Goal: Transaction & Acquisition: Download file/media

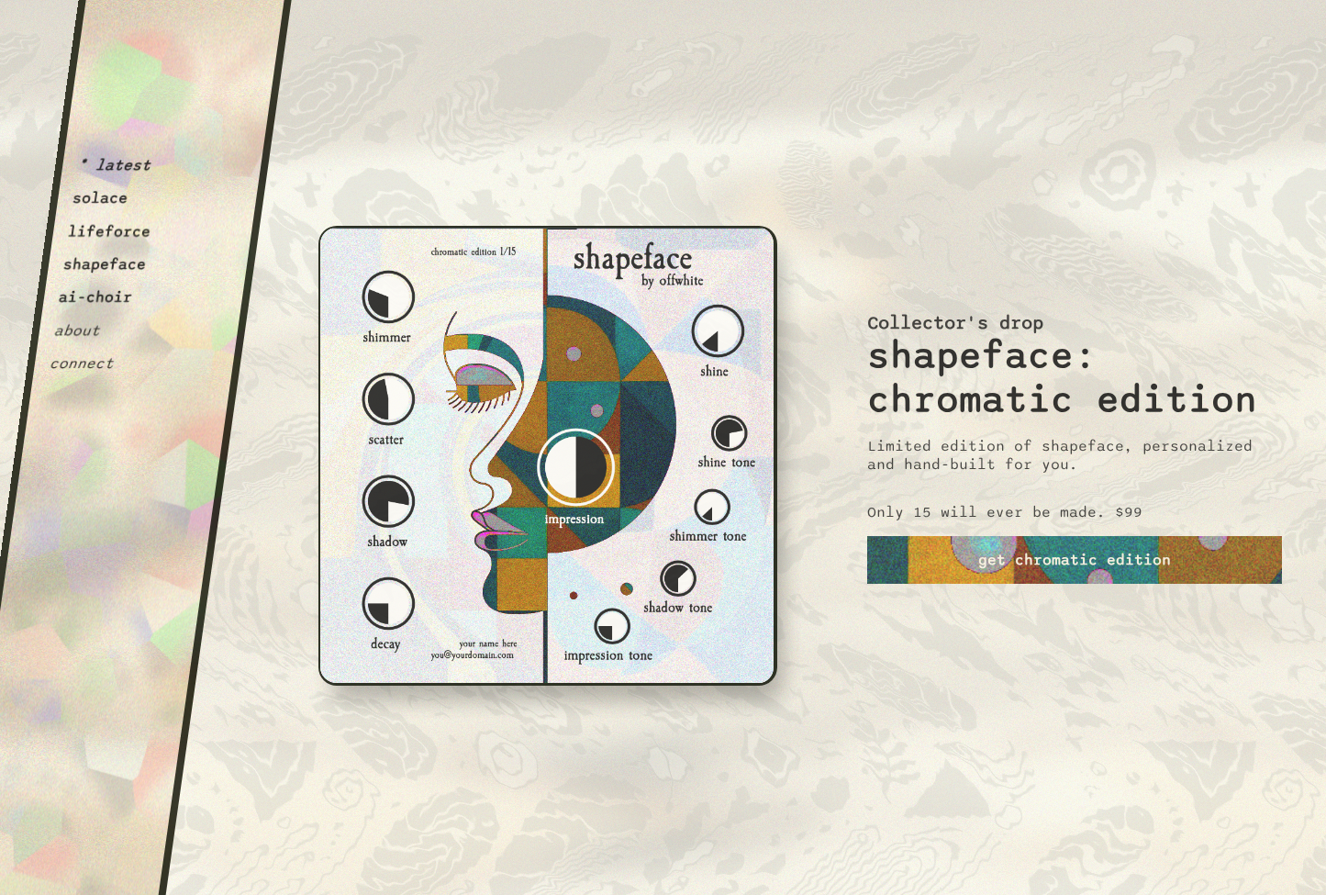
click at [684, 744] on div "i m p e r f e c t i o n i s i n t e r e s t i n g." at bounding box center [547, 744] width 472 height 343
click at [101, 196] on button "solace" at bounding box center [101, 198] width 58 height 18
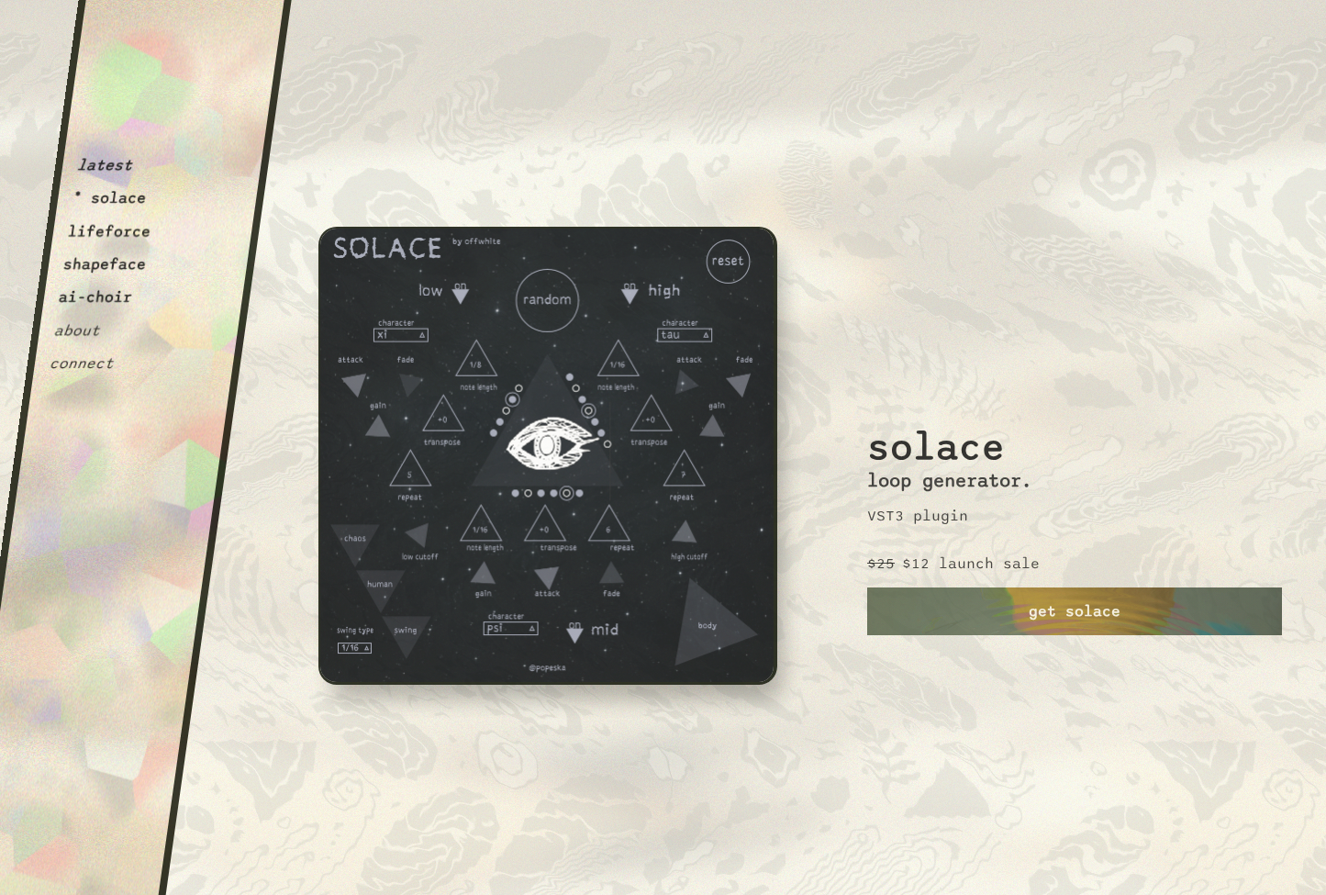
click at [114, 228] on button "lifeforce" at bounding box center [109, 231] width 85 height 18
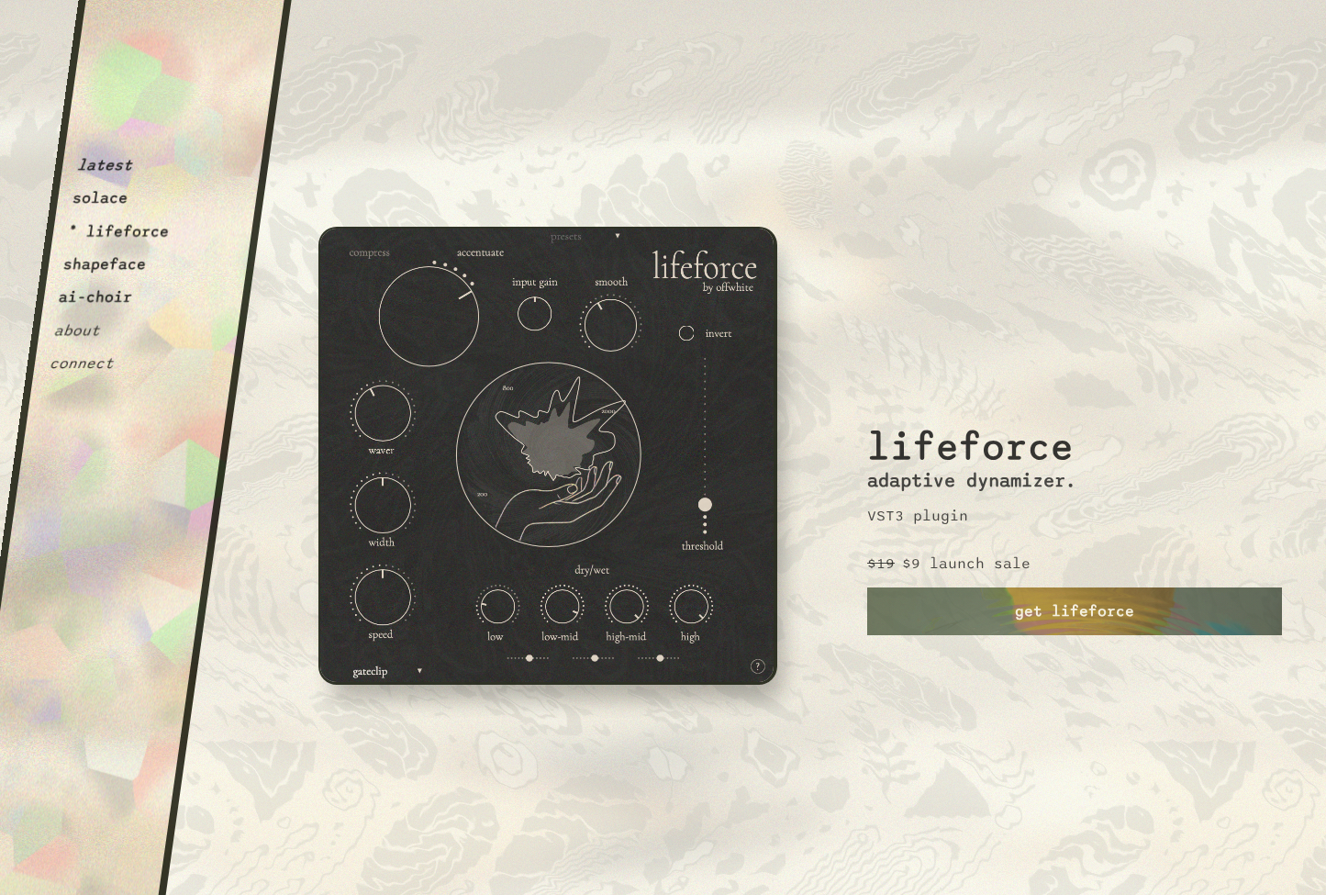
click at [111, 268] on button "shapeface" at bounding box center [104, 264] width 85 height 18
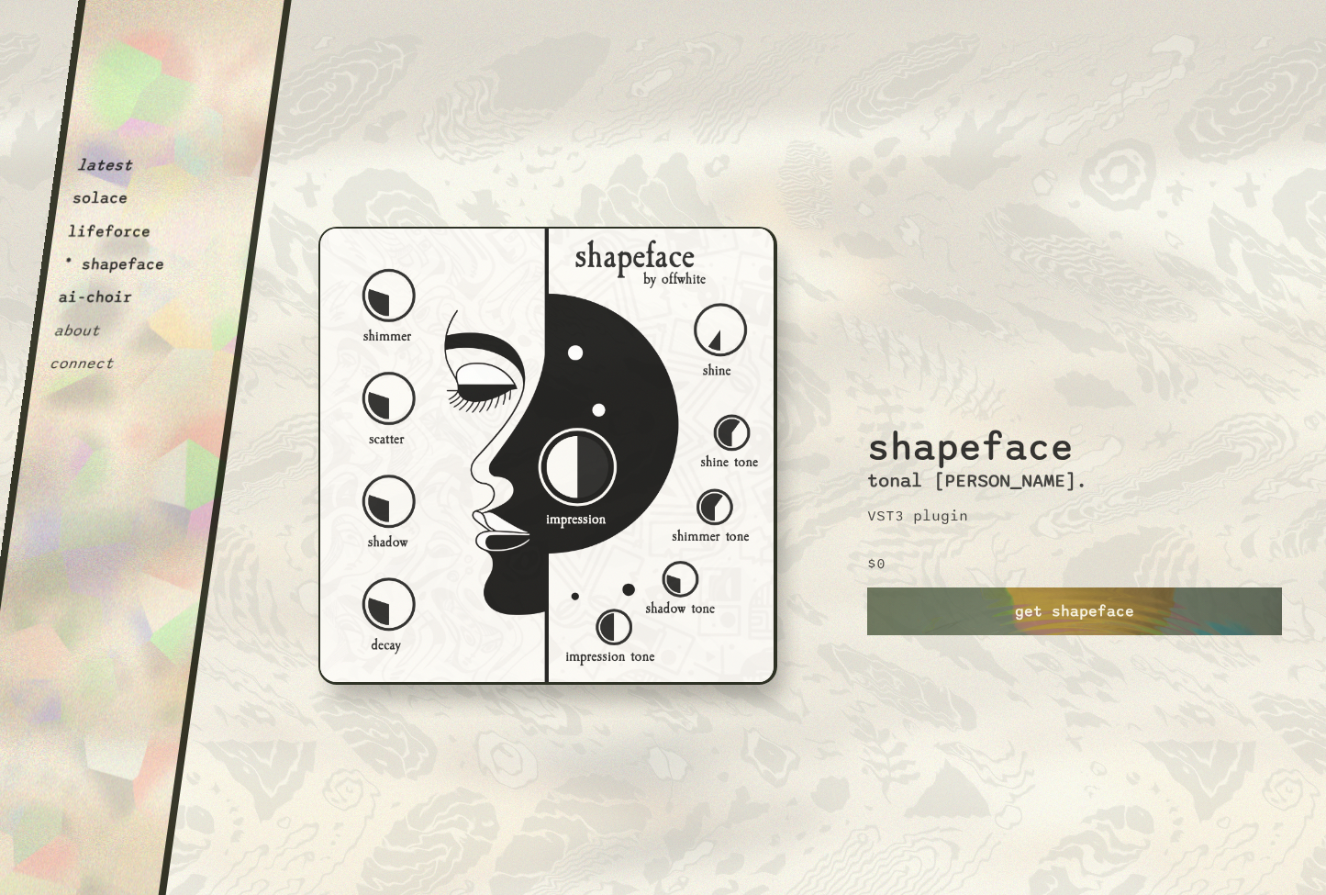
click at [117, 297] on button "ai-choir" at bounding box center [96, 297] width 76 height 18
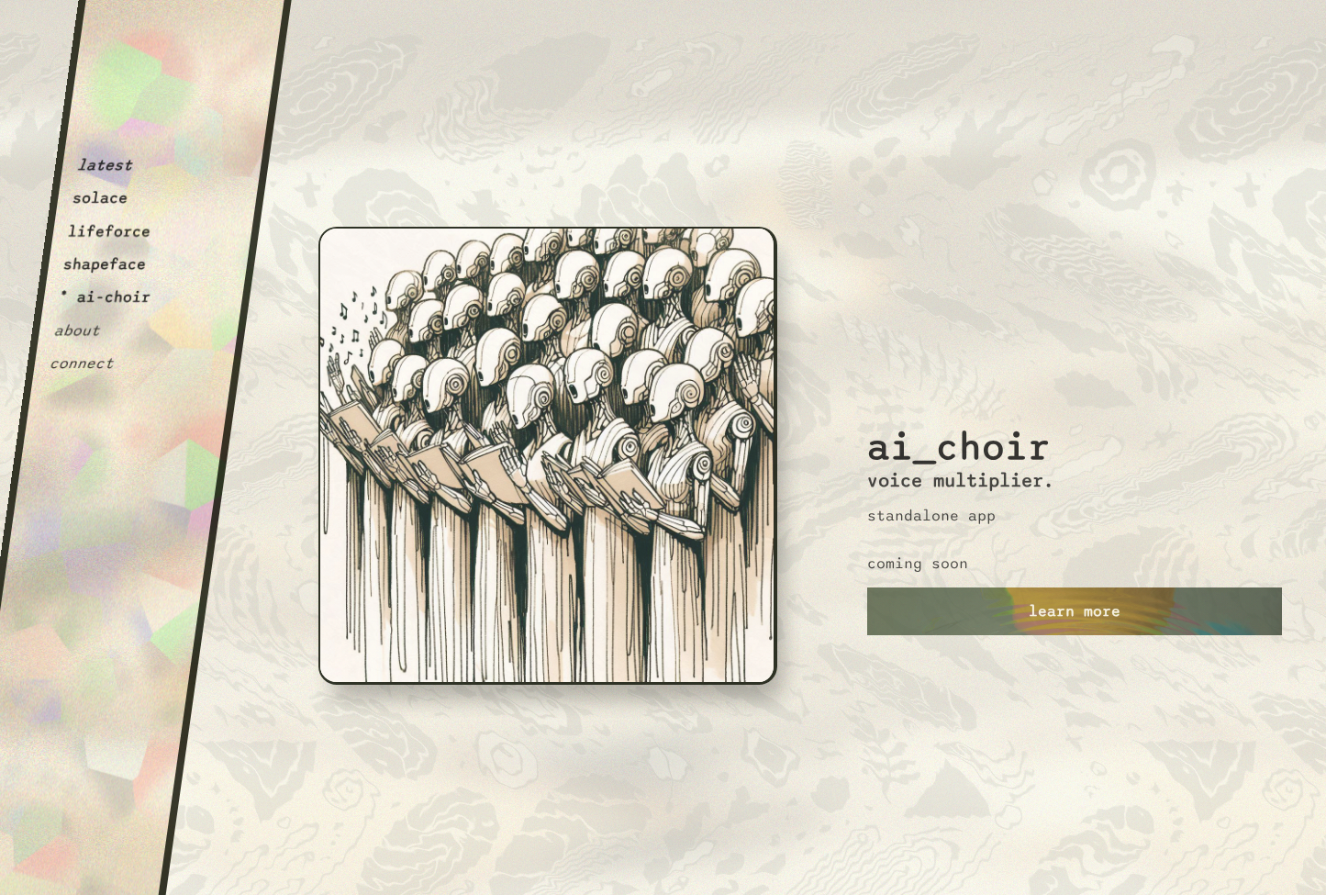
click at [115, 264] on button "shapeface" at bounding box center [104, 264] width 85 height 18
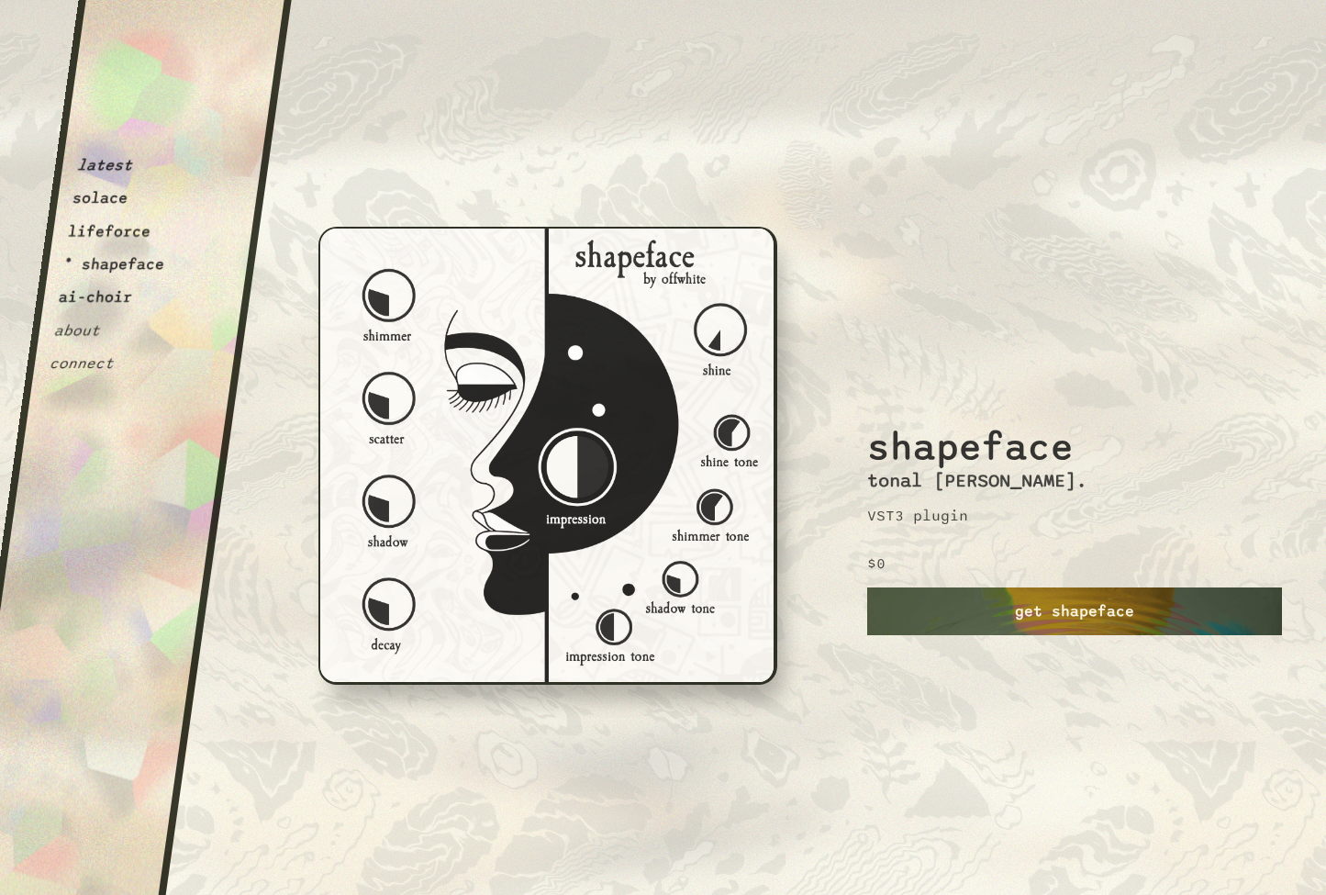
click at [985, 615] on link "get shapeface" at bounding box center [1074, 611] width 415 height 48
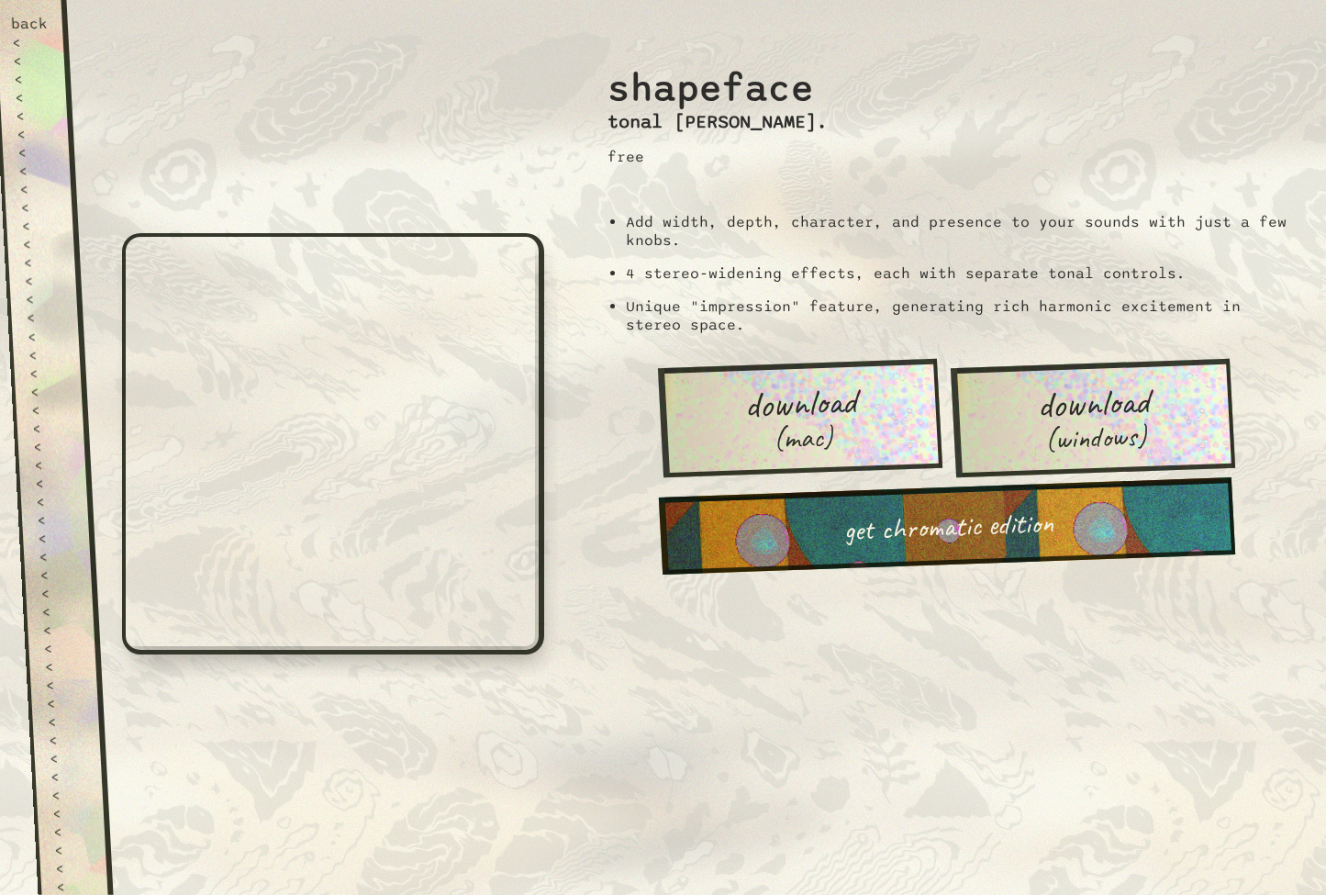
click at [893, 453] on link "download (mac)" at bounding box center [799, 418] width 284 height 118
click at [85, 151] on div "back < < < < < < < < < < < < < < < < < < < < < < < < < < < < < < < < < < < < < …" at bounding box center [52, 447] width 75 height 895
click at [20, 39] on div "<" at bounding box center [30, 42] width 38 height 18
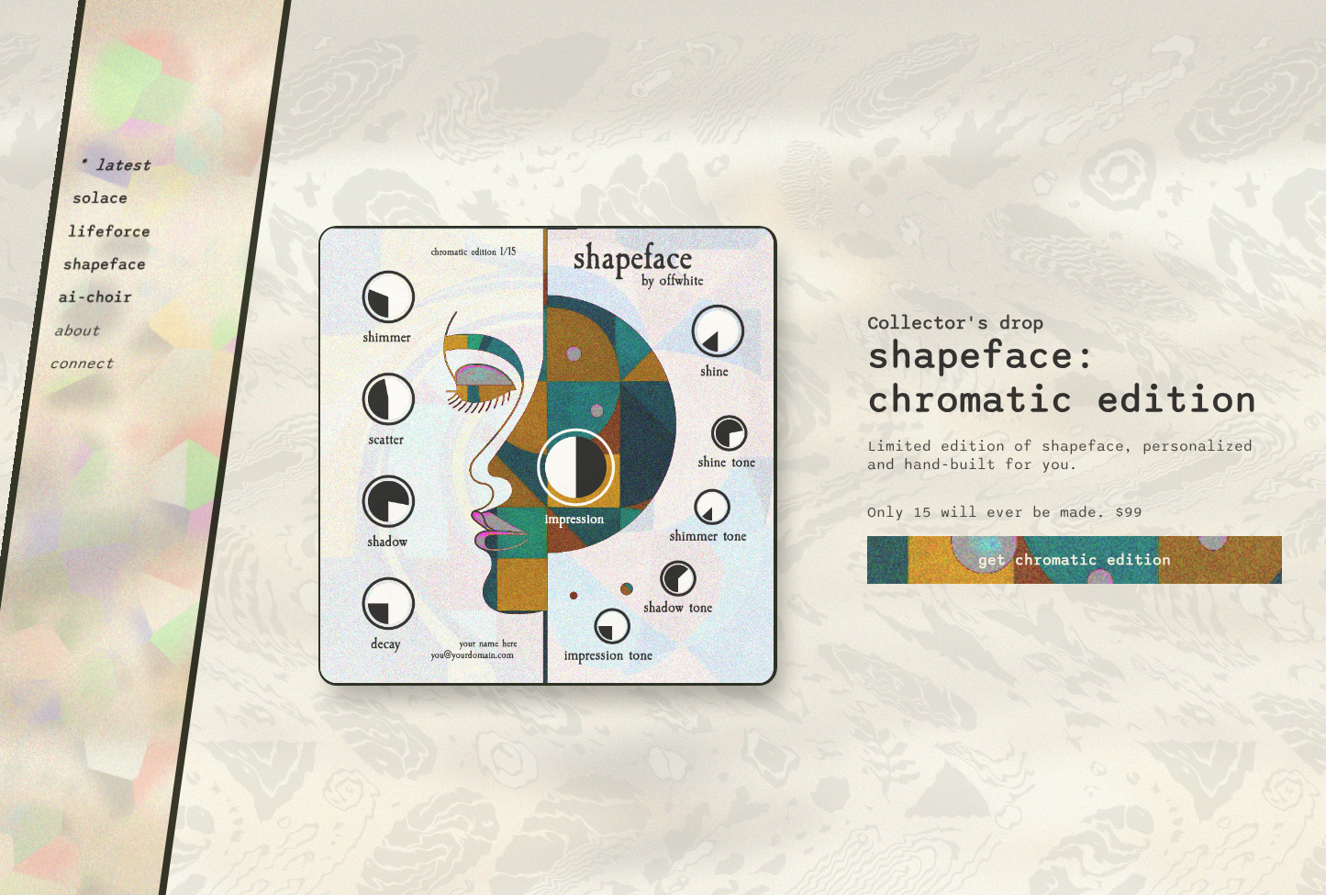
drag, startPoint x: 131, startPoint y: 235, endPoint x: 127, endPoint y: 254, distance: 19.8
click at [131, 235] on button "lifeforce" at bounding box center [109, 231] width 85 height 18
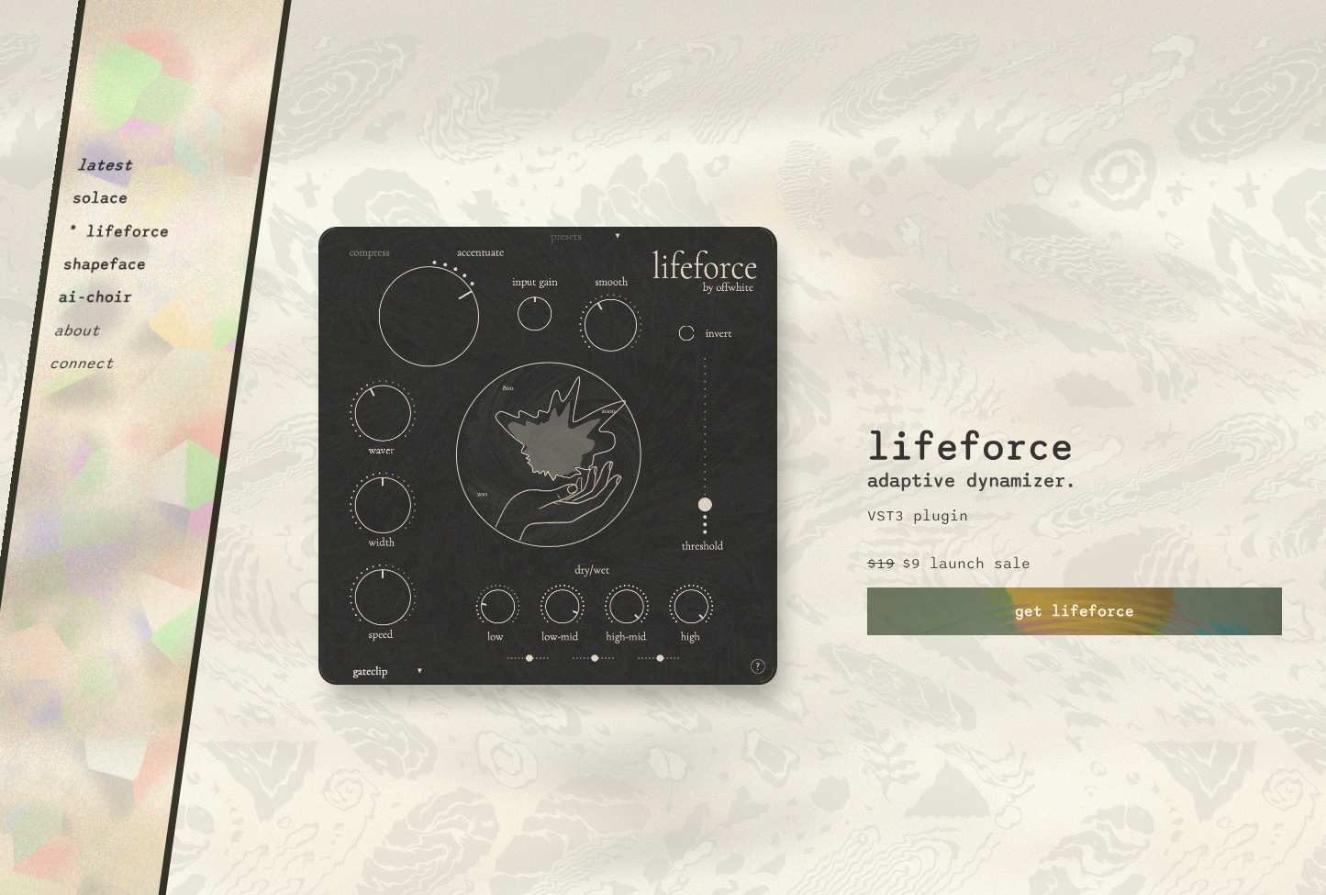
click at [122, 264] on button "shapeface" at bounding box center [104, 264] width 85 height 18
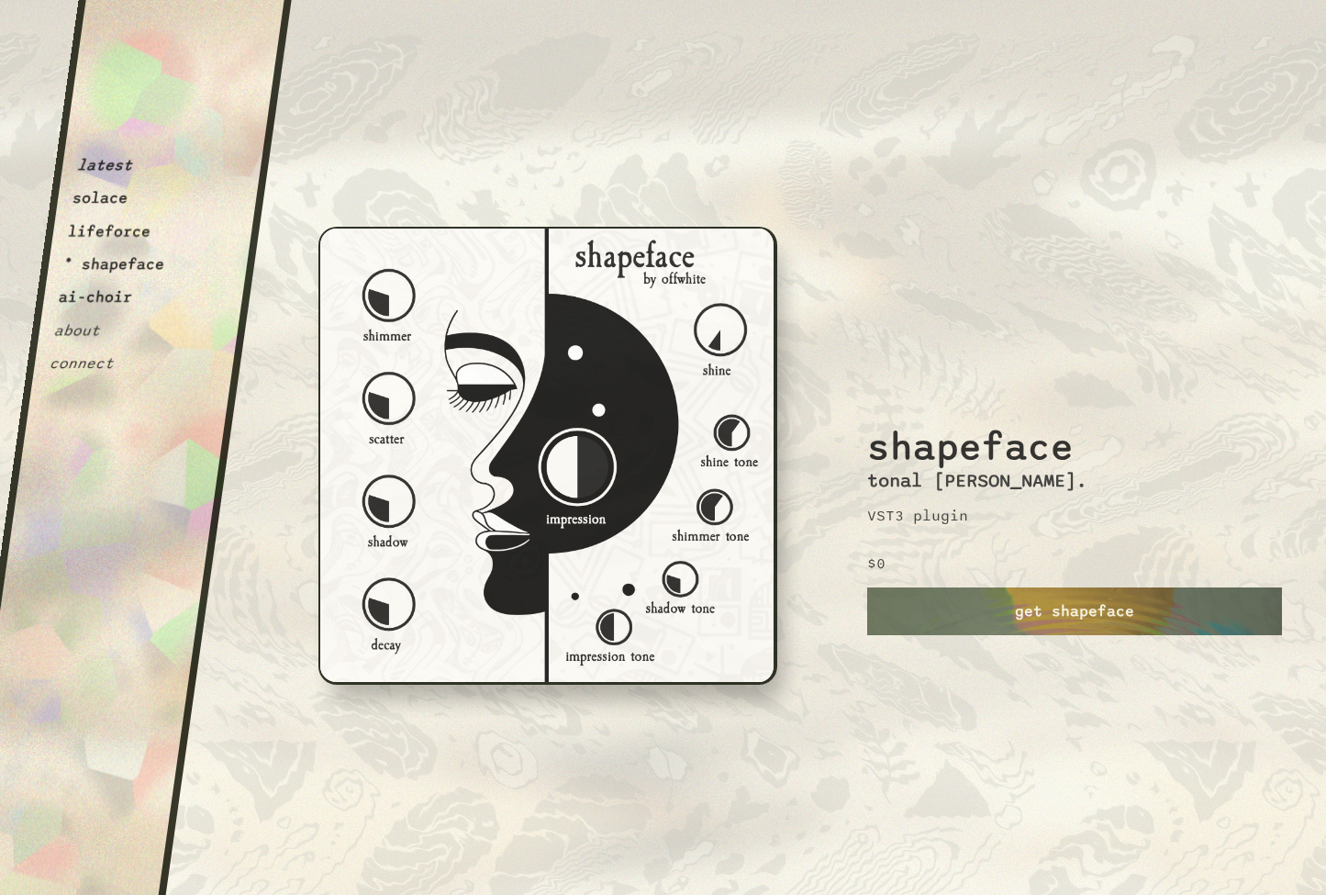
click at [109, 301] on button "ai-choir" at bounding box center [96, 297] width 76 height 18
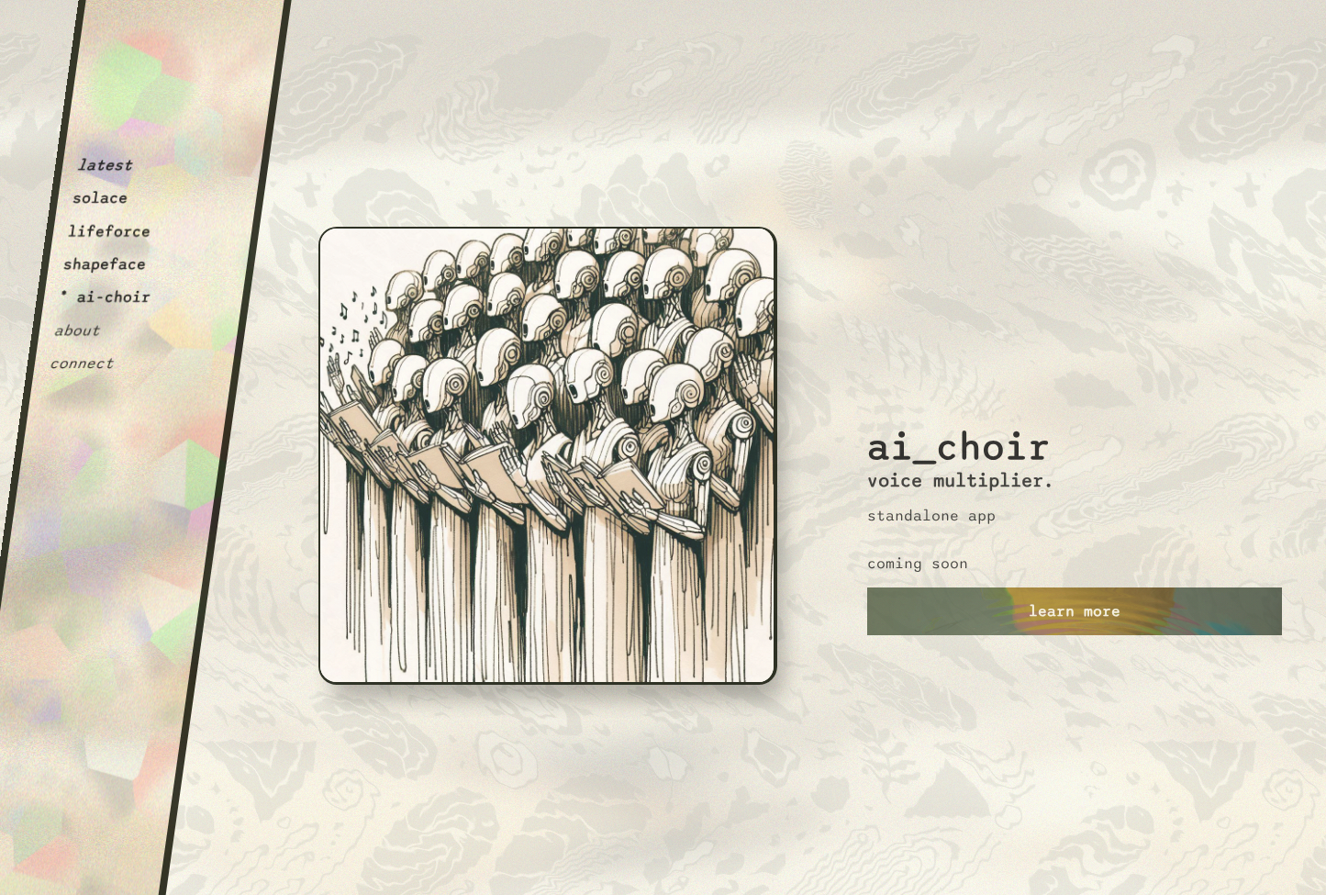
click at [118, 234] on button "lifeforce" at bounding box center [109, 231] width 85 height 18
